Goal: Transaction & Acquisition: Book appointment/travel/reservation

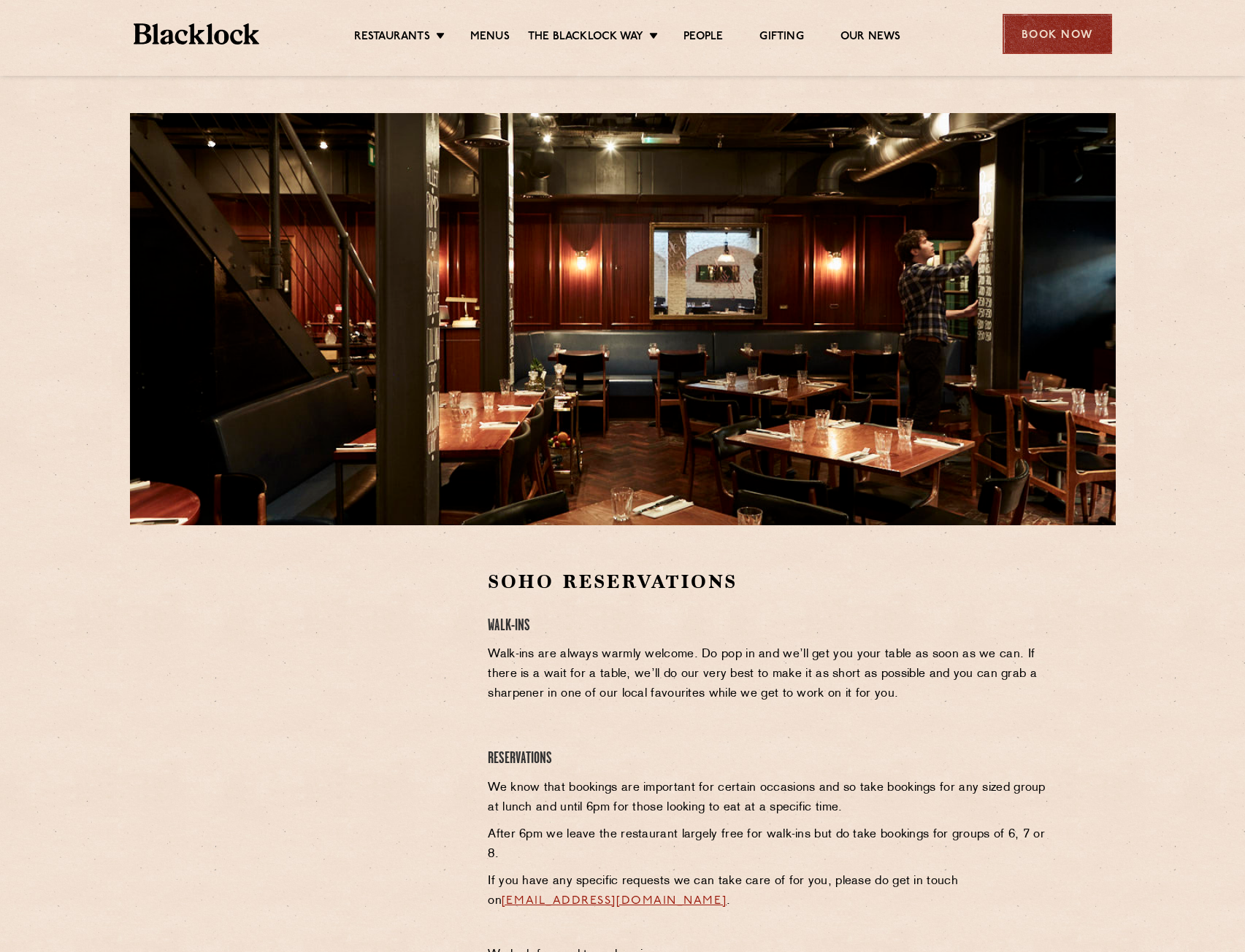
click at [1029, 32] on div "Book Now" at bounding box center [1057, 33] width 110 height 40
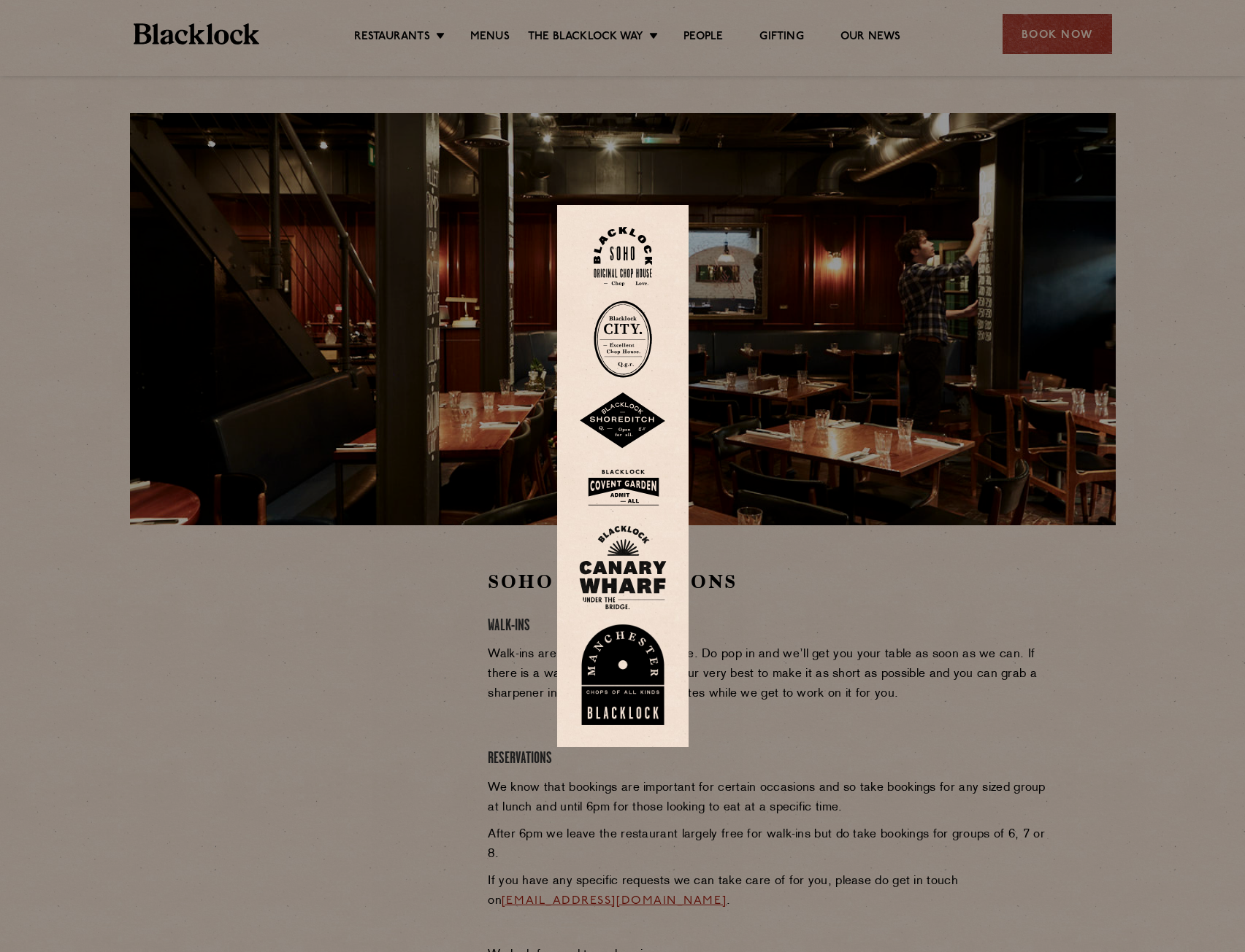
click at [808, 537] on div at bounding box center [622, 476] width 1245 height 952
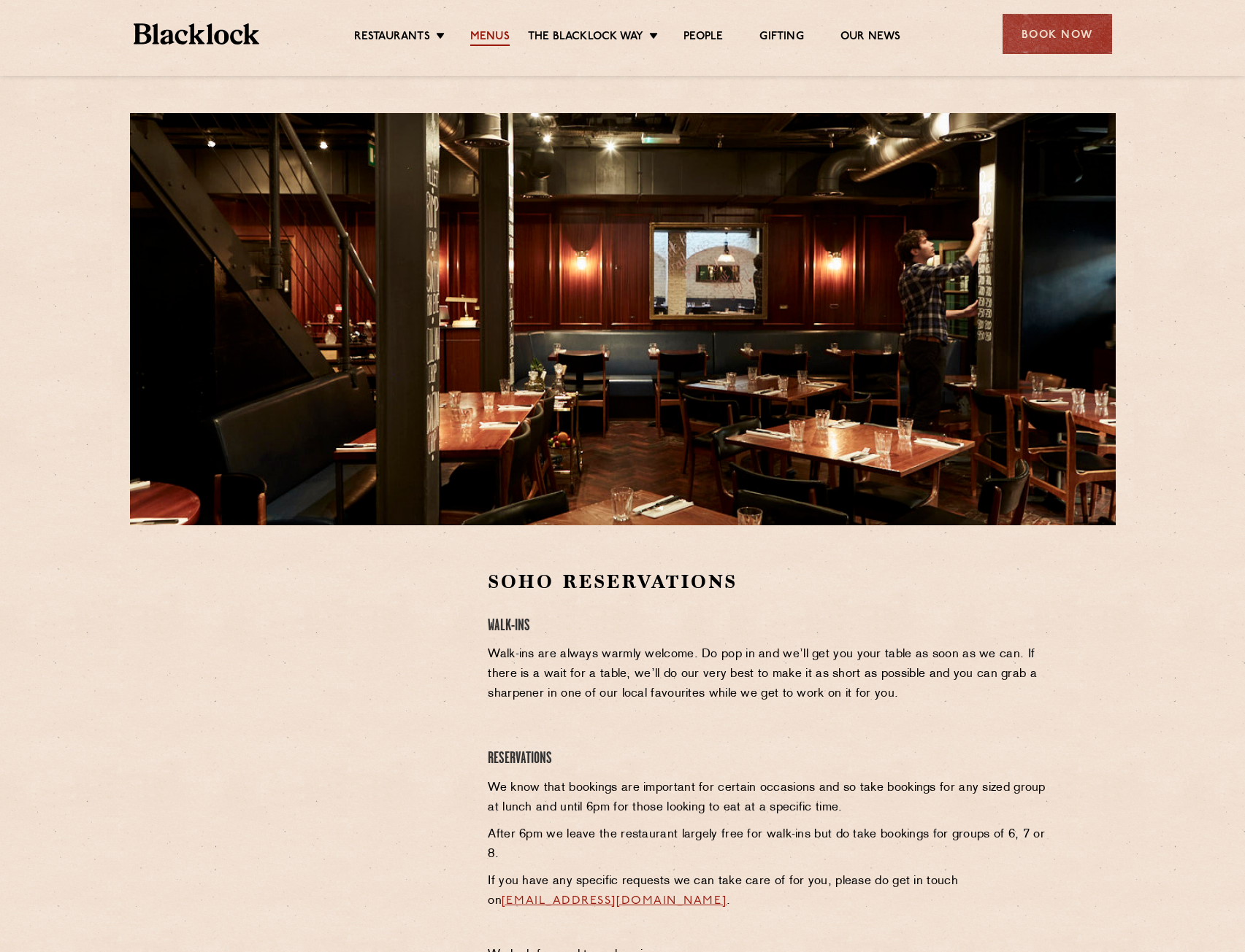
click at [486, 33] on link "Menus" at bounding box center [489, 37] width 39 height 16
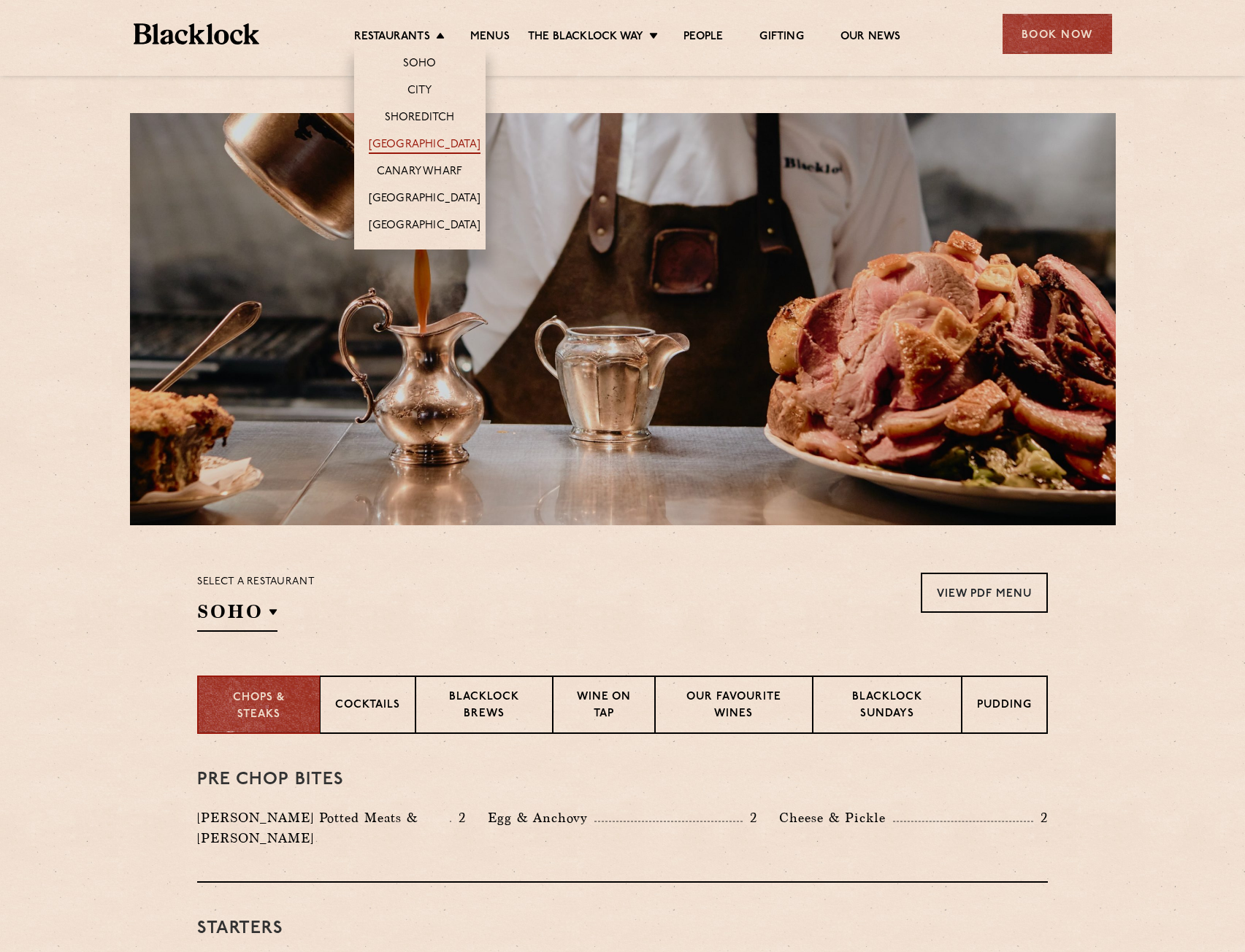
click at [423, 141] on link "[GEOGRAPHIC_DATA]" at bounding box center [424, 145] width 111 height 16
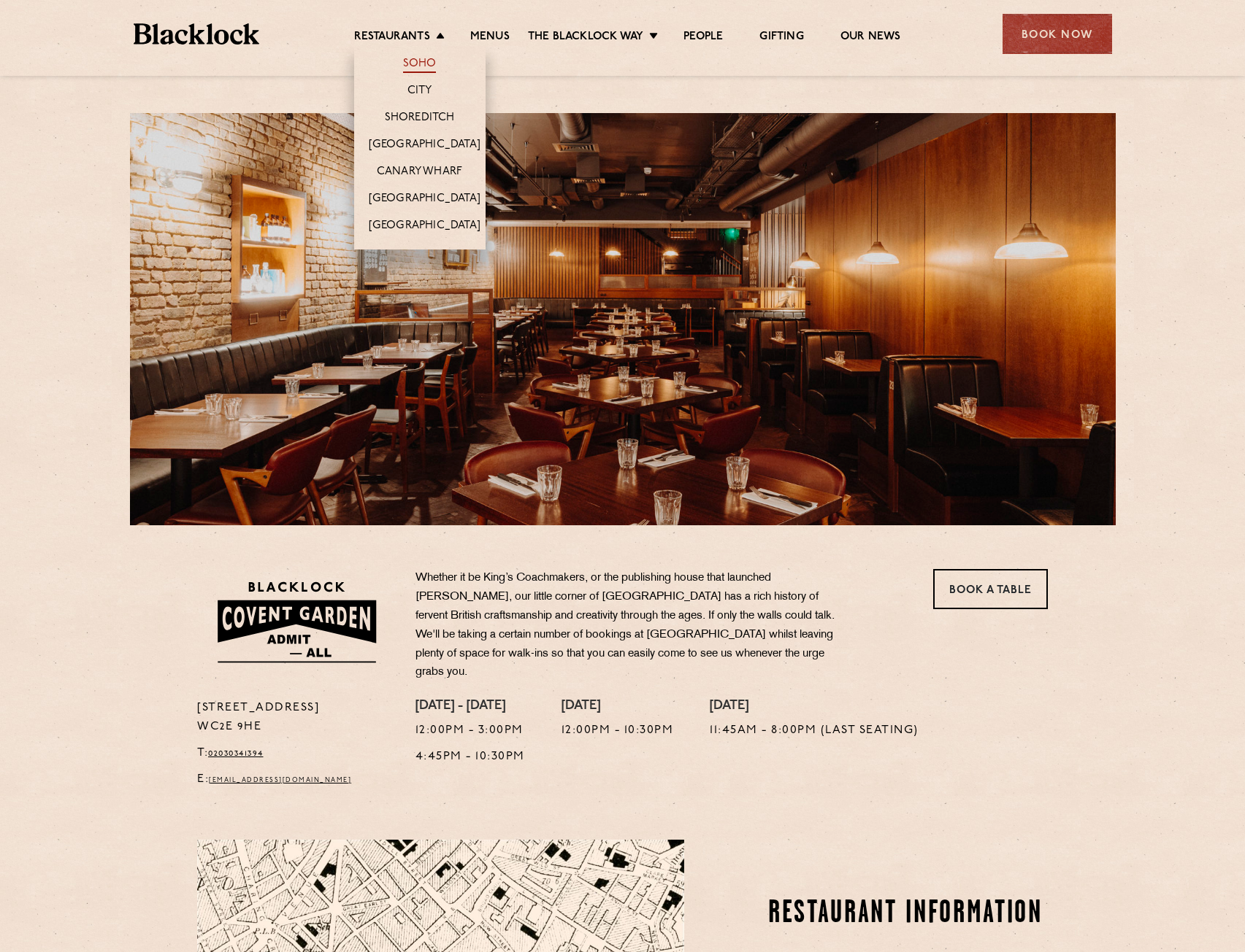
click at [415, 66] on link "Soho" at bounding box center [419, 65] width 33 height 16
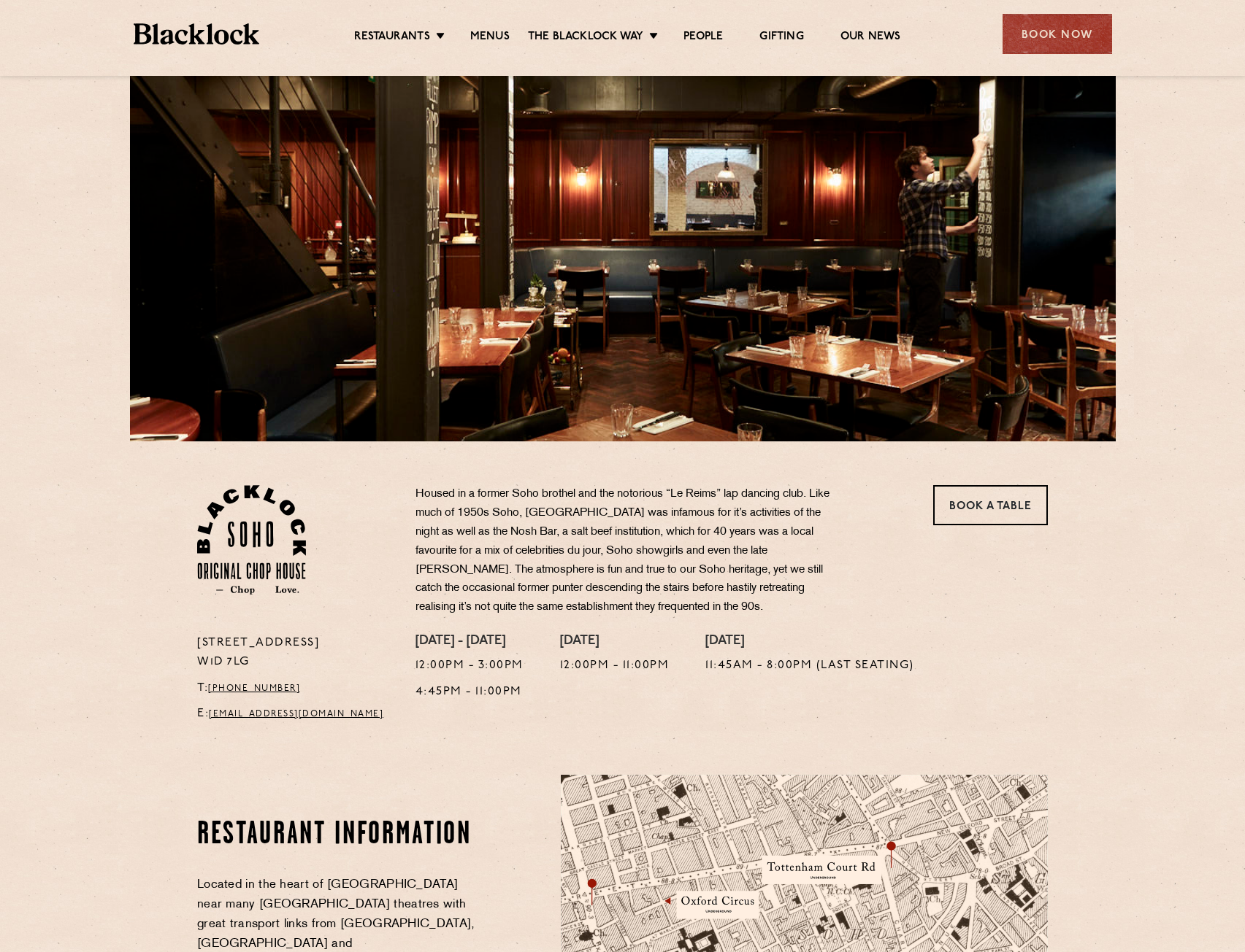
scroll to position [73, 0]
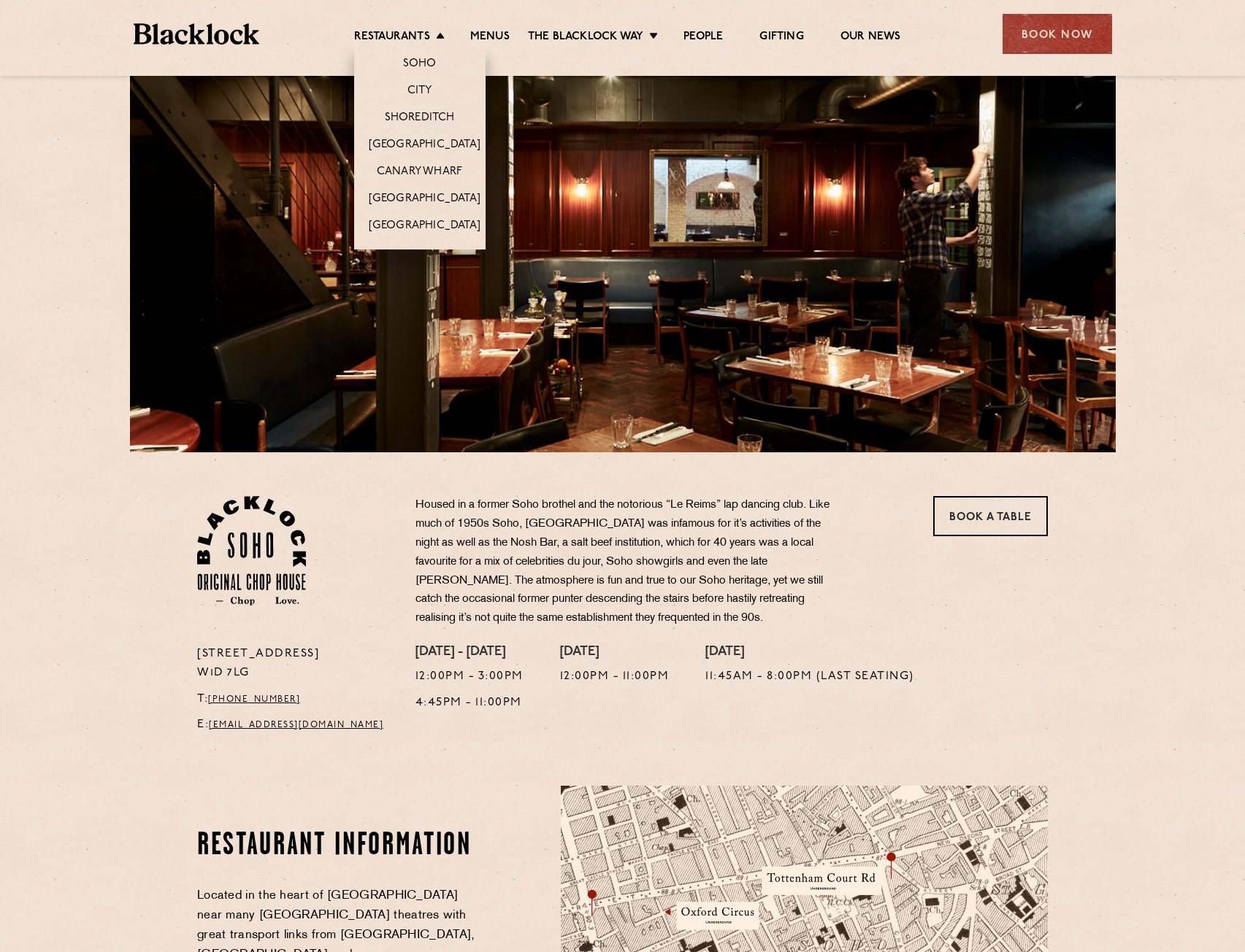
click at [418, 136] on li "[GEOGRAPHIC_DATA]" at bounding box center [420, 145] width 131 height 27
click at [415, 143] on link "[GEOGRAPHIC_DATA]" at bounding box center [424, 145] width 111 height 16
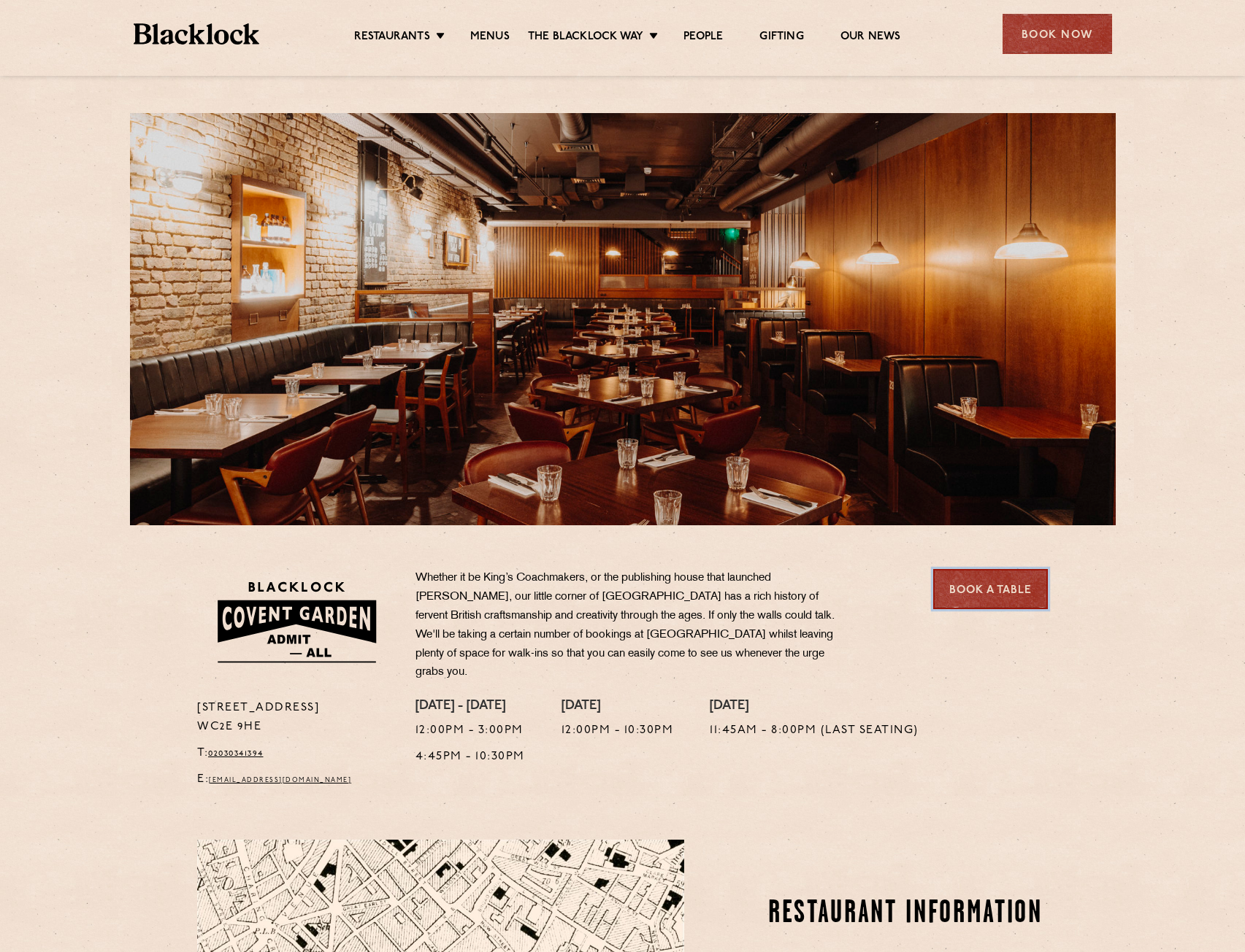
click at [969, 584] on link "Book a Table" at bounding box center [990, 589] width 115 height 40
